Goal: Information Seeking & Learning: Stay updated

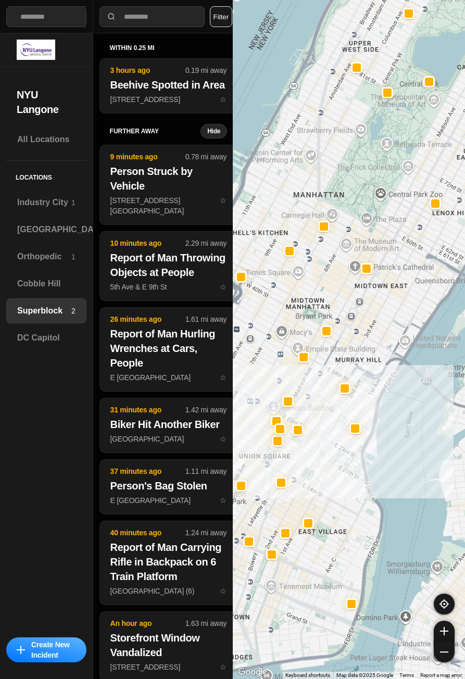
select select "*"
drag, startPoint x: 49, startPoint y: 369, endPoint x: 58, endPoint y: 363, distance: 10.4
click at [50, 369] on div "All Locations Locations [GEOGRAPHIC_DATA] 1 [GEOGRAPHIC_DATA] Orthopedic 1 [GEO…" at bounding box center [46, 379] width 93 height 504
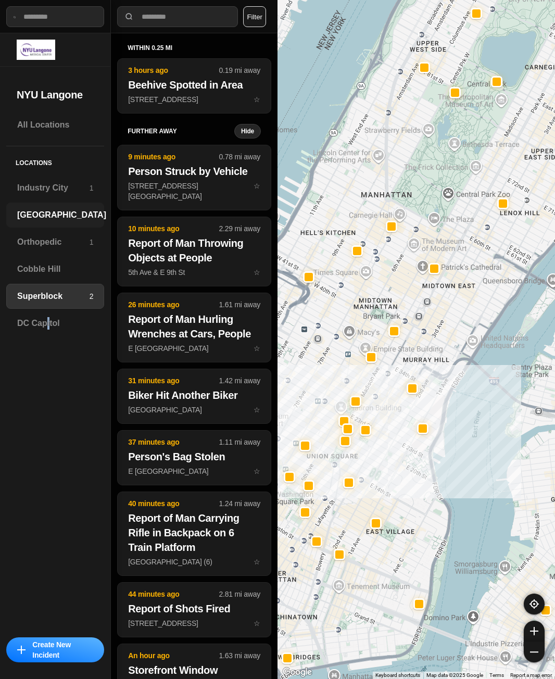
click at [67, 216] on h3 "[GEOGRAPHIC_DATA]" at bounding box center [61, 215] width 89 height 13
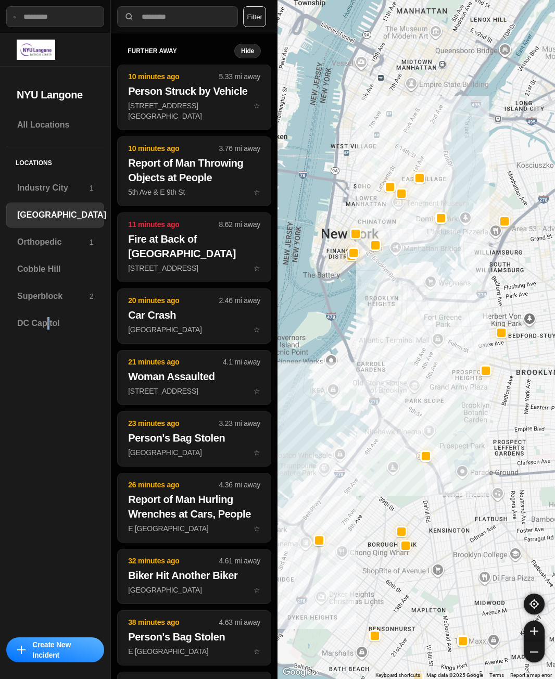
drag, startPoint x: 385, startPoint y: 263, endPoint x: 344, endPoint y: 336, distance: 83.7
click at [343, 342] on div at bounding box center [417, 339] width 278 height 679
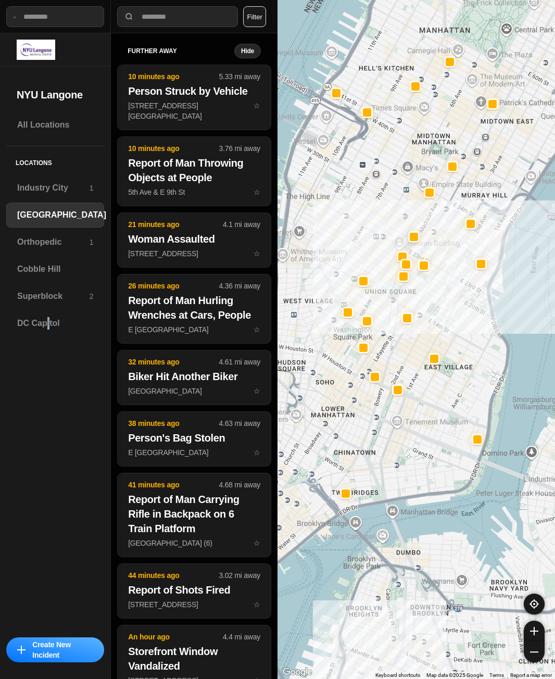
drag, startPoint x: 434, startPoint y: 268, endPoint x: 449, endPoint y: 288, distance: 24.5
click at [449, 288] on div "421 people" at bounding box center [417, 339] width 278 height 679
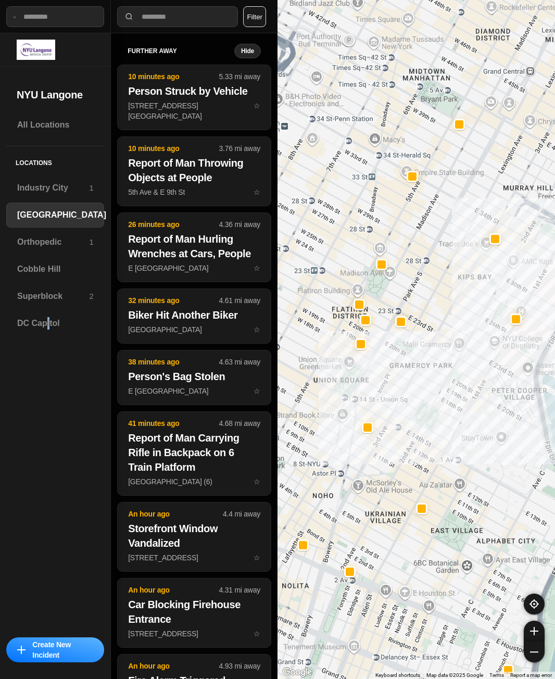
drag, startPoint x: 462, startPoint y: 243, endPoint x: 480, endPoint y: 344, distance: 102.6
click at [465, 344] on div "421 people" at bounding box center [417, 339] width 278 height 679
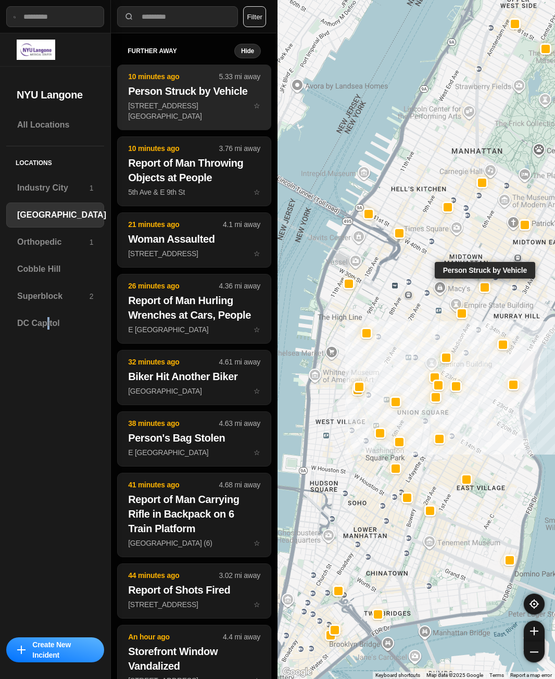
click at [187, 101] on button "10 minutes ago 5.33 mi away Person [MEDICAL_DATA] W [GEOGRAPHIC_DATA] ☆" at bounding box center [194, 98] width 154 height 66
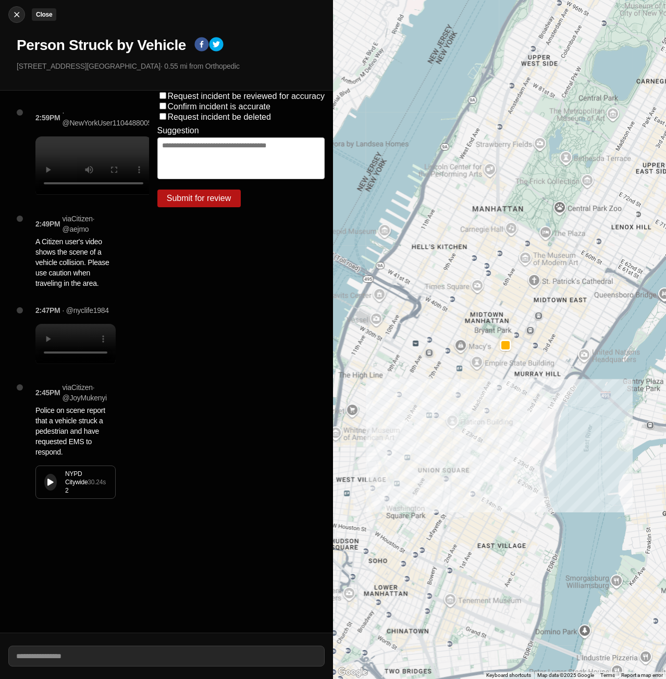
click at [14, 15] on img at bounding box center [16, 14] width 10 height 10
select select "*"
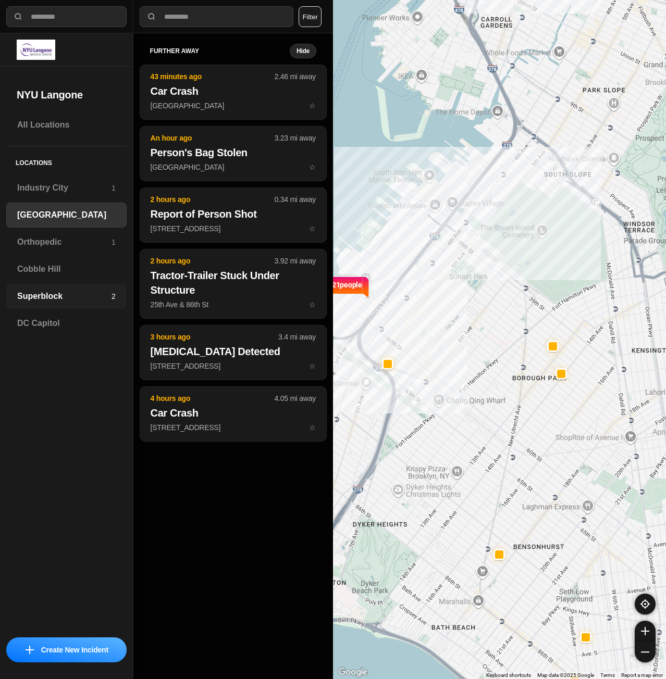
click at [42, 294] on h3 "Superblock" at bounding box center [64, 296] width 94 height 13
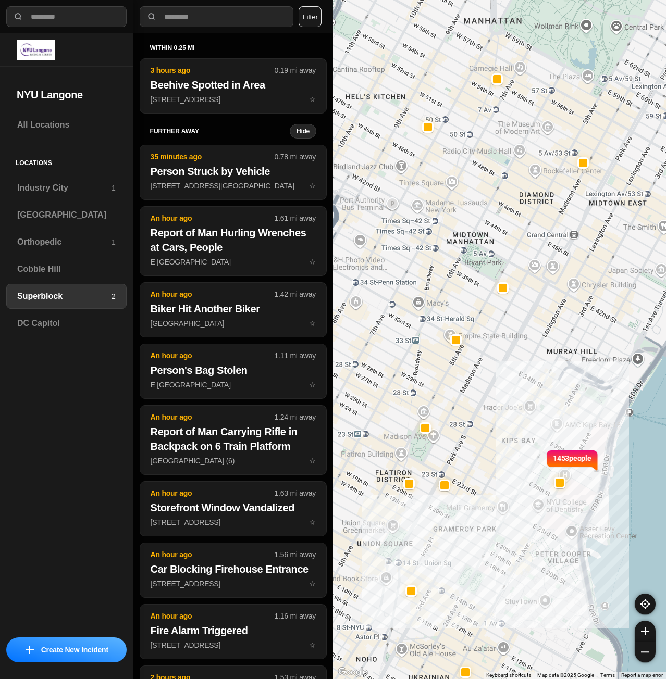
drag, startPoint x: 541, startPoint y: 329, endPoint x: 562, endPoint y: 338, distance: 22.9
click at [465, 338] on div "1453 people" at bounding box center [499, 339] width 333 height 679
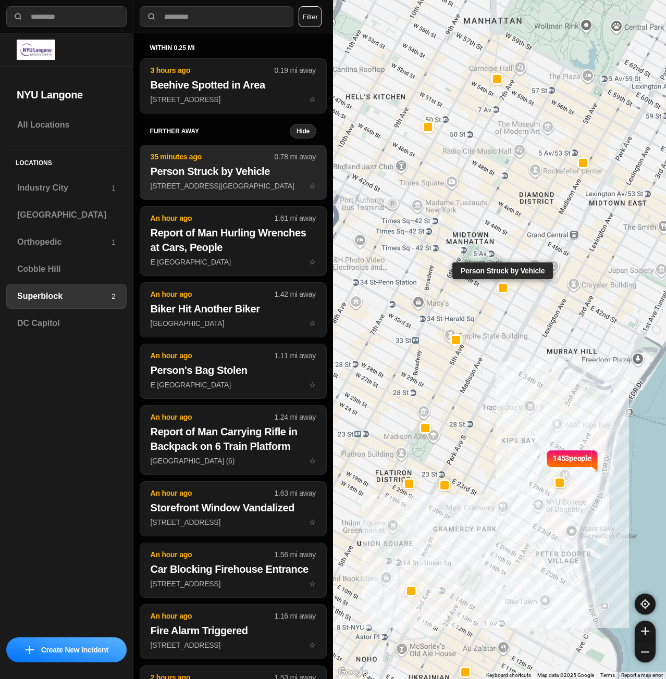
click at [223, 192] on button "35 minutes ago 0.78 mi away Person [MEDICAL_DATA] W [GEOGRAPHIC_DATA] ☆" at bounding box center [233, 172] width 187 height 55
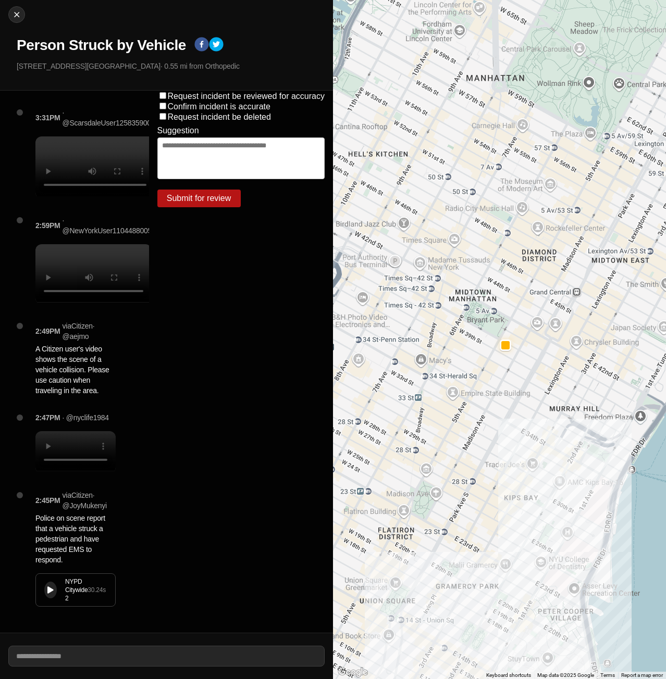
drag, startPoint x: 216, startPoint y: 562, endPoint x: 210, endPoint y: 566, distance: 7.4
click at [213, 564] on div "Request incident be reviewed for accuracy Confirm incident is accurate Request …" at bounding box center [241, 362] width 184 height 542
click at [19, 15] on img at bounding box center [16, 14] width 10 height 10
select select "*"
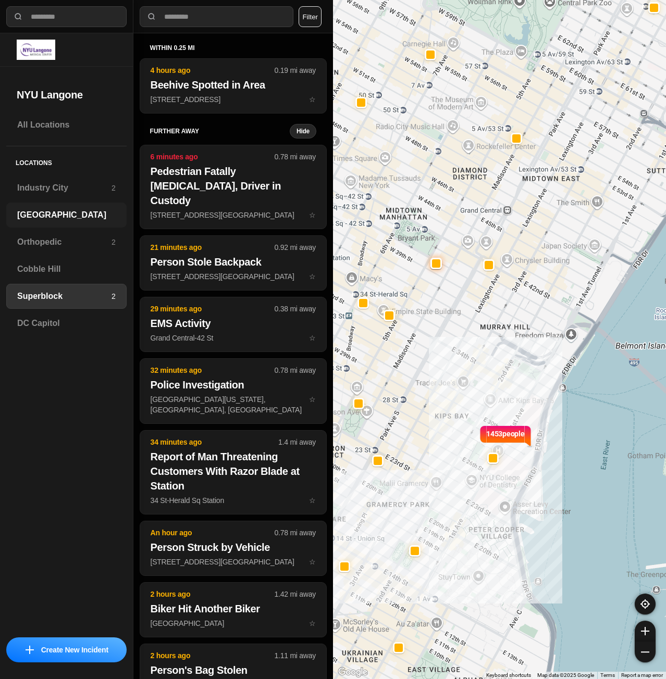
click at [41, 221] on div "[GEOGRAPHIC_DATA]" at bounding box center [66, 215] width 120 height 25
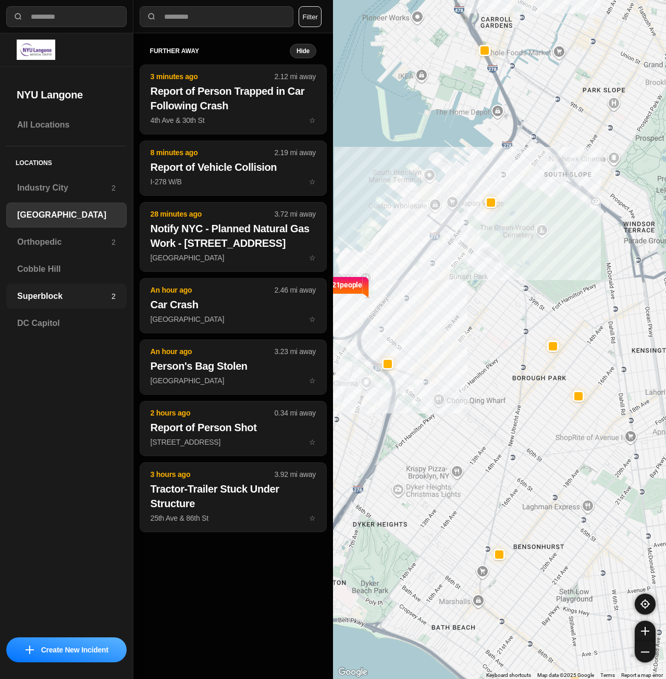
click at [84, 293] on h3 "Superblock" at bounding box center [64, 296] width 94 height 13
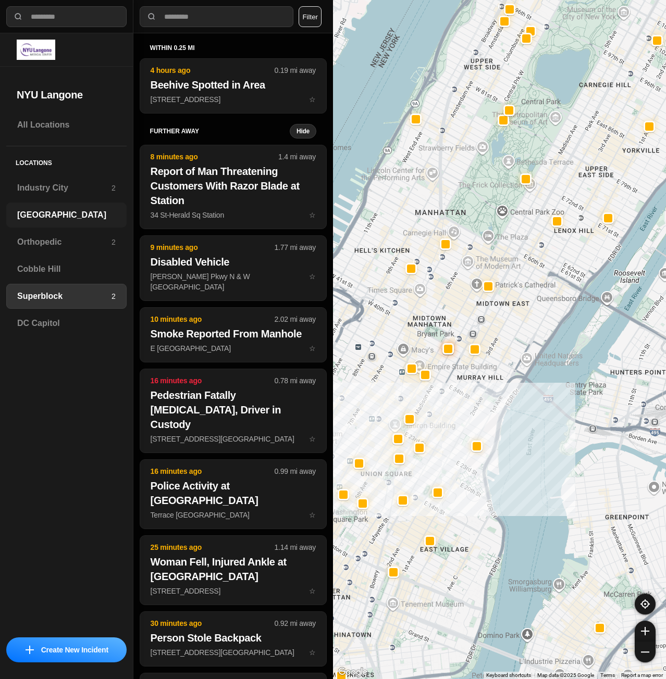
click at [54, 213] on h3 "[GEOGRAPHIC_DATA]" at bounding box center [66, 215] width 98 height 13
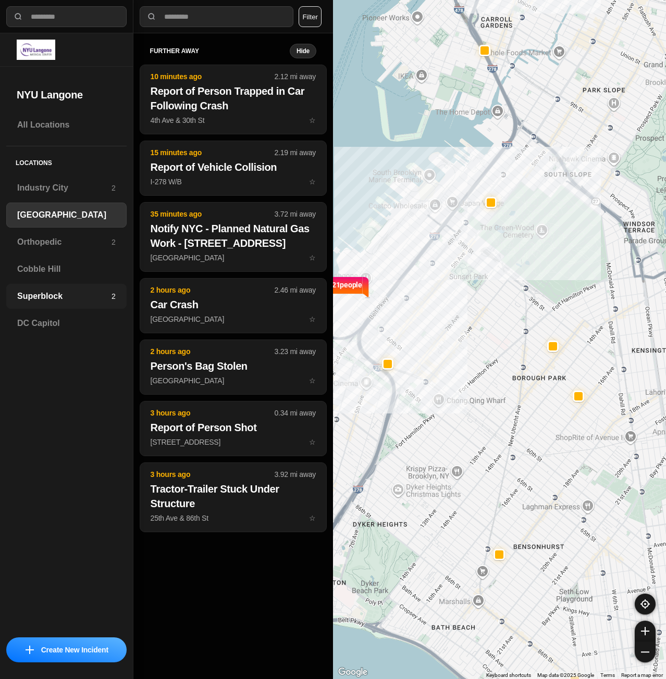
click at [27, 295] on h3 "Superblock" at bounding box center [64, 296] width 94 height 13
